Goal: Task Accomplishment & Management: Use online tool/utility

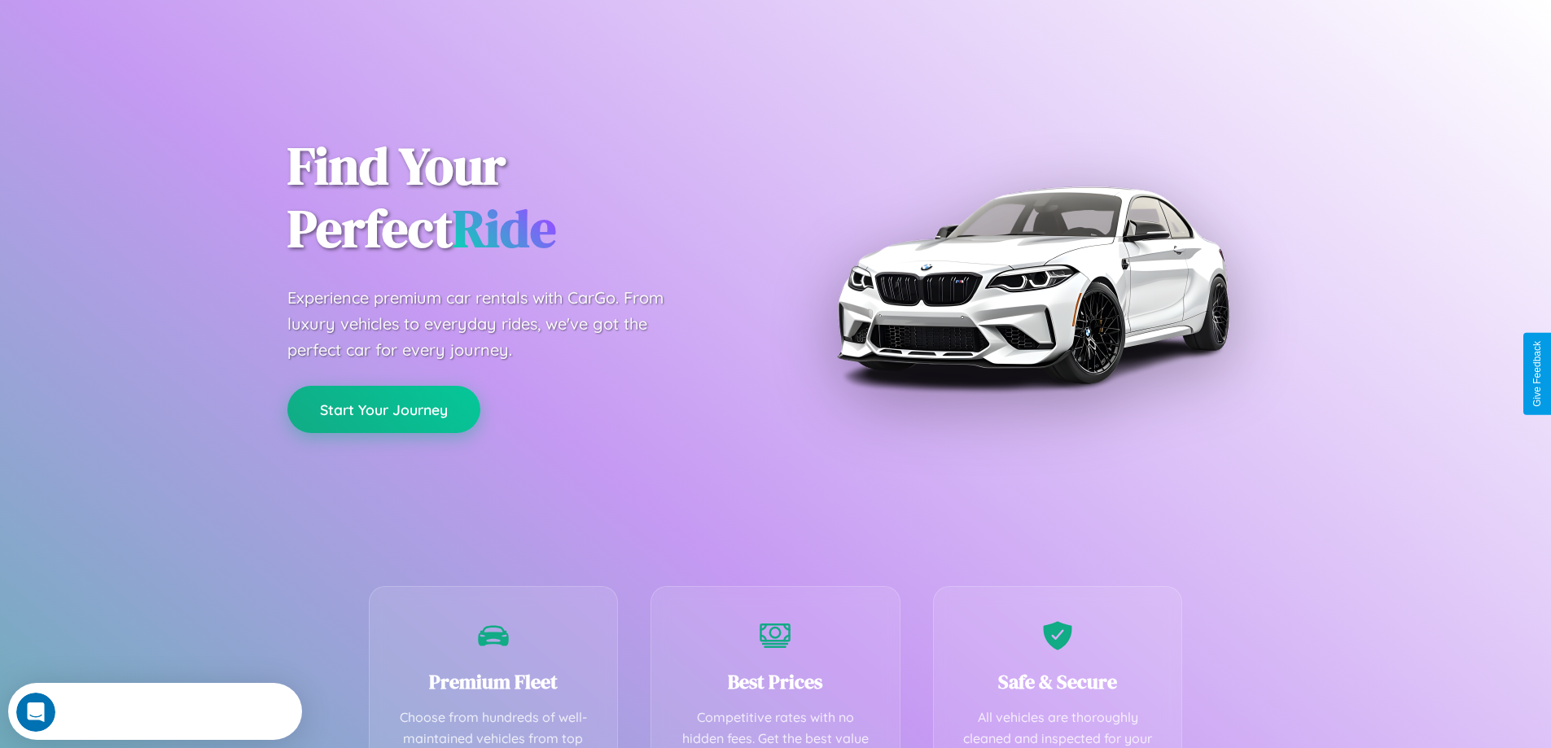
click at [383, 410] on button "Start Your Journey" at bounding box center [383, 409] width 193 height 47
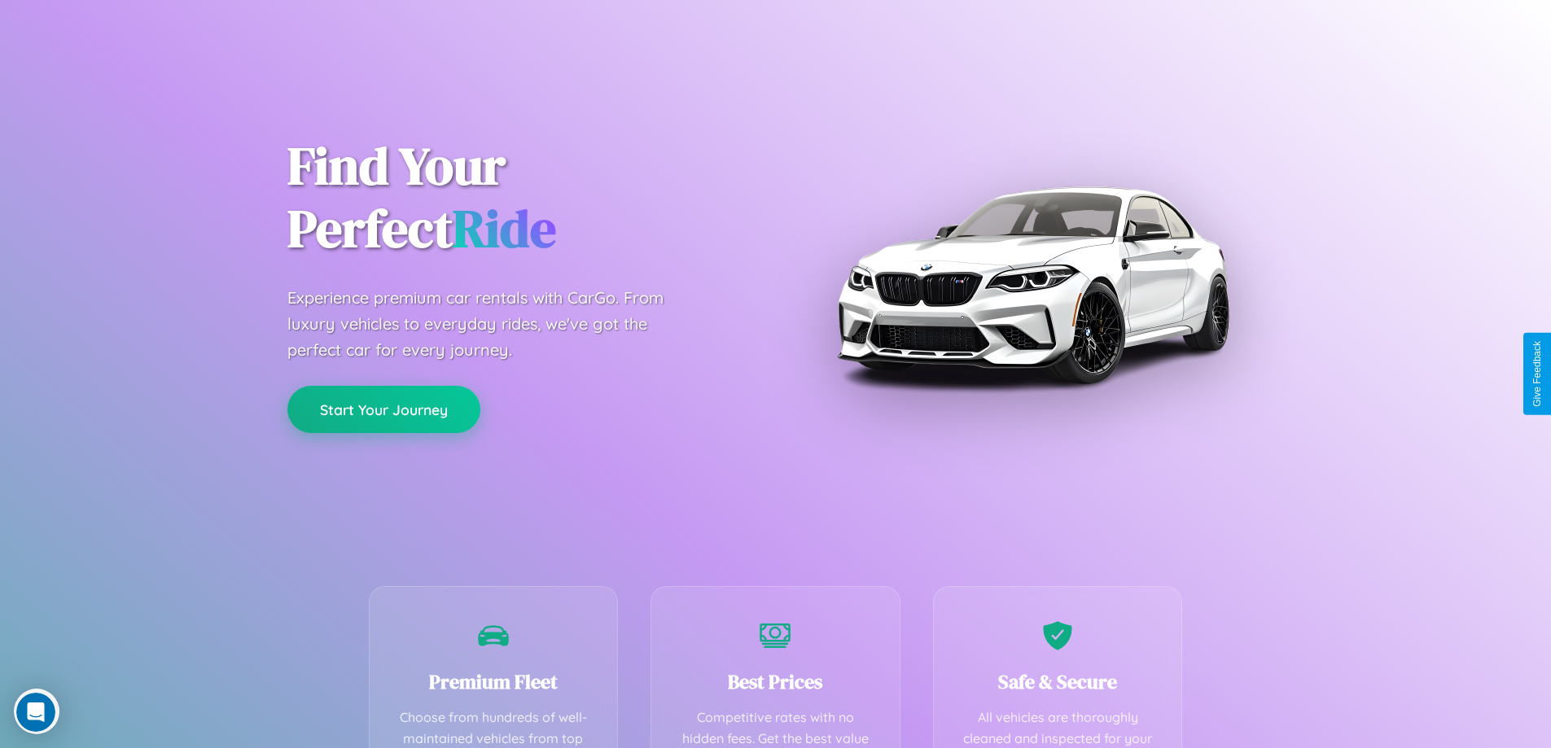
click at [383, 409] on button "Start Your Journey" at bounding box center [383, 409] width 193 height 47
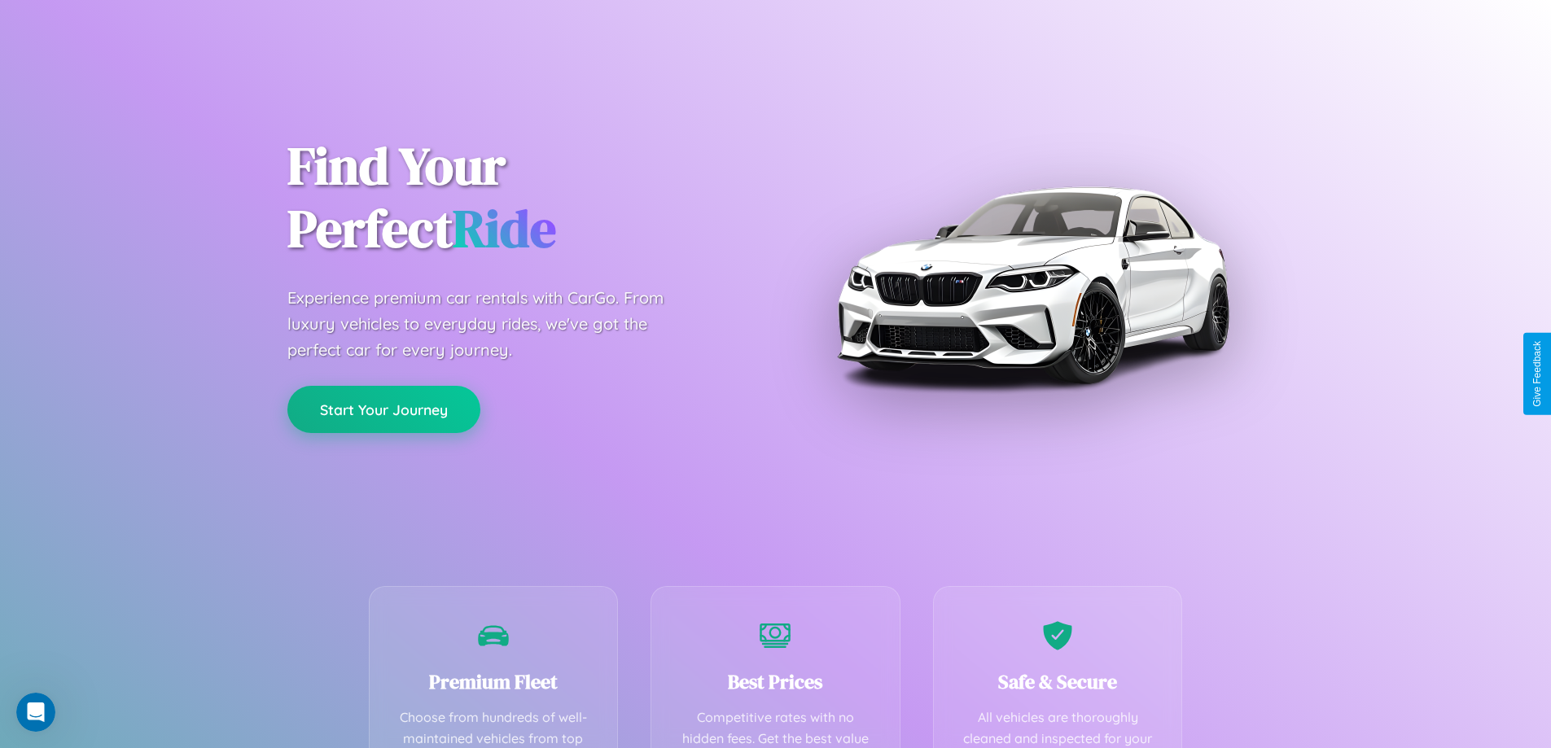
click at [383, 409] on button "Start Your Journey" at bounding box center [383, 409] width 193 height 47
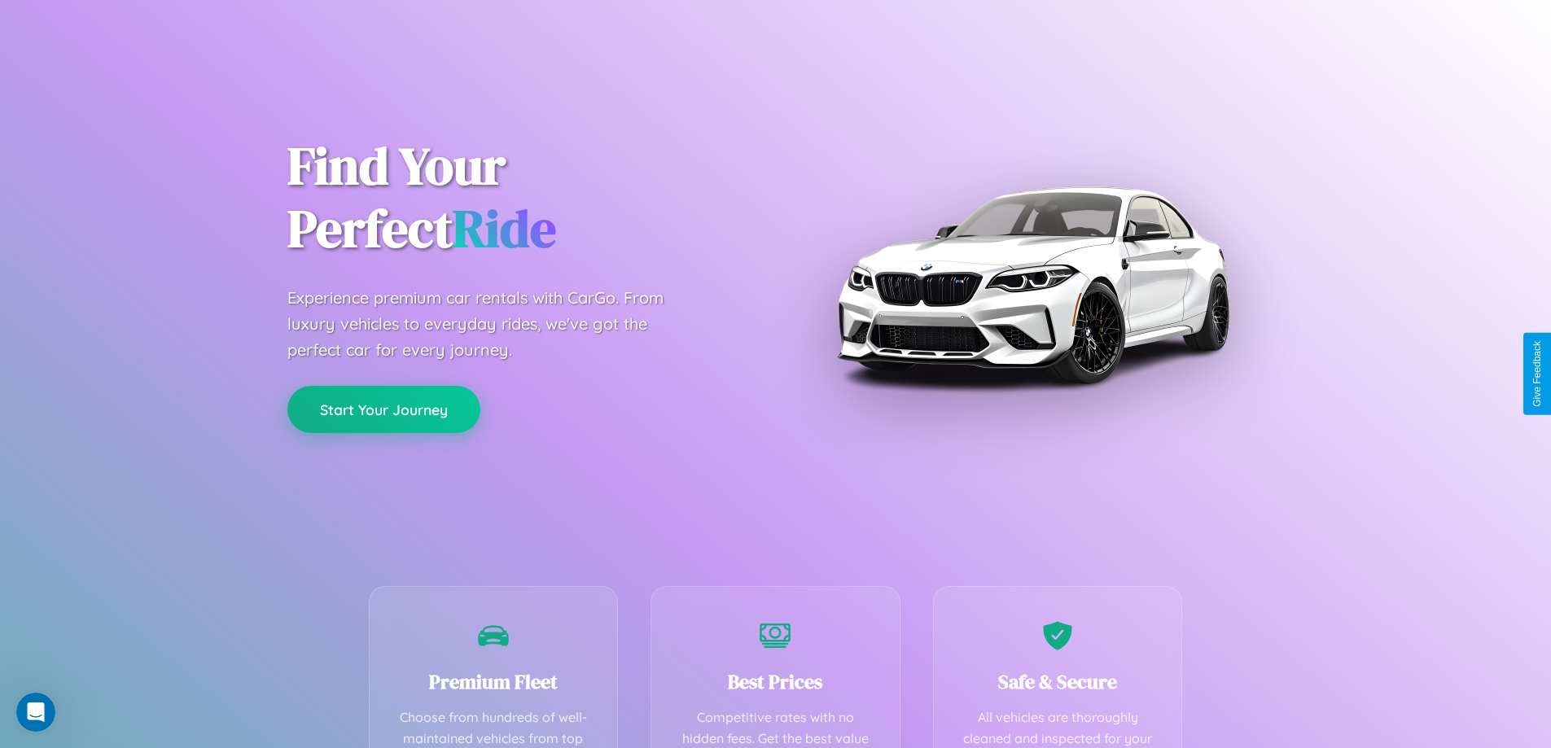
click at [383, 409] on button "Start Your Journey" at bounding box center [383, 409] width 193 height 47
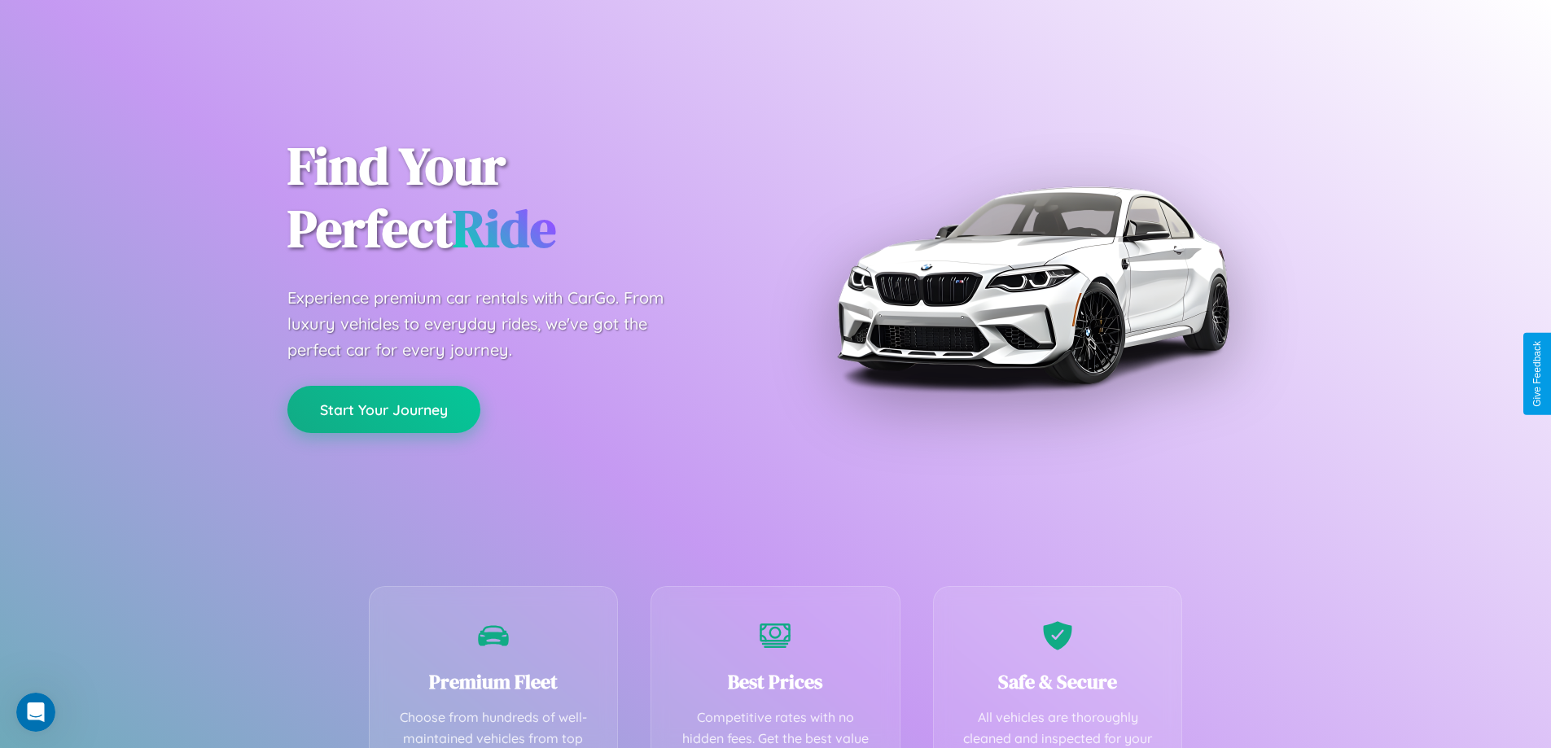
click at [383, 409] on button "Start Your Journey" at bounding box center [383, 409] width 193 height 47
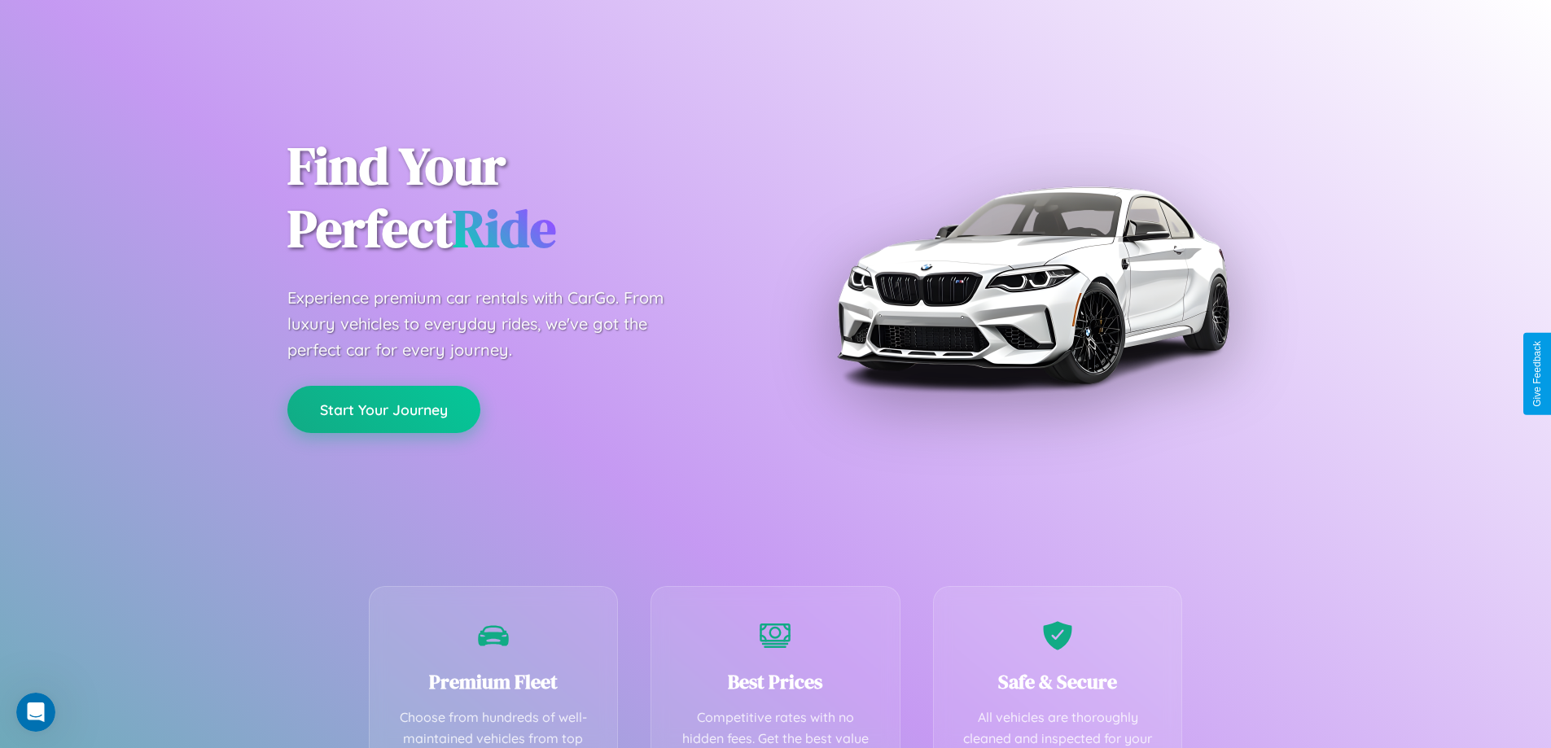
click at [383, 409] on button "Start Your Journey" at bounding box center [383, 409] width 193 height 47
